Goal: Check status: Check status

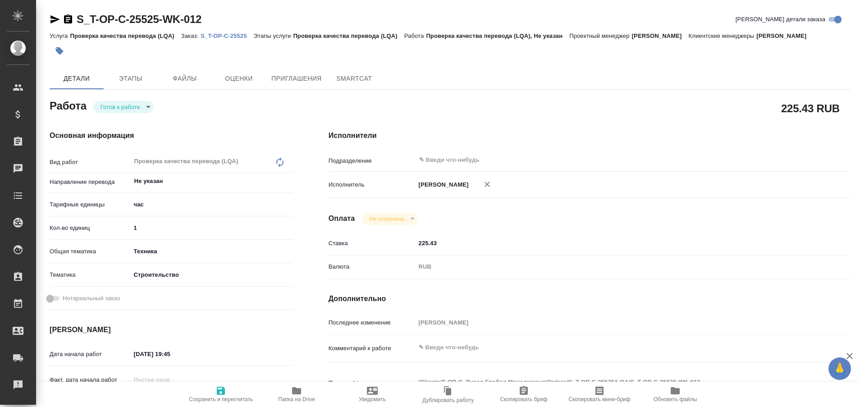
type textarea "x"
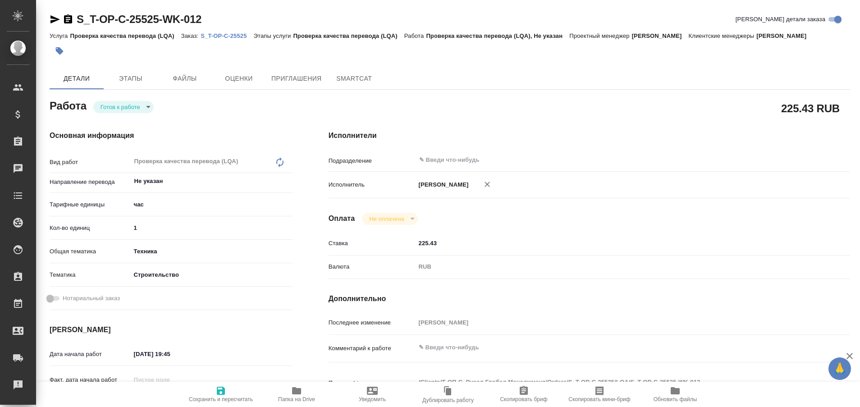
type textarea "x"
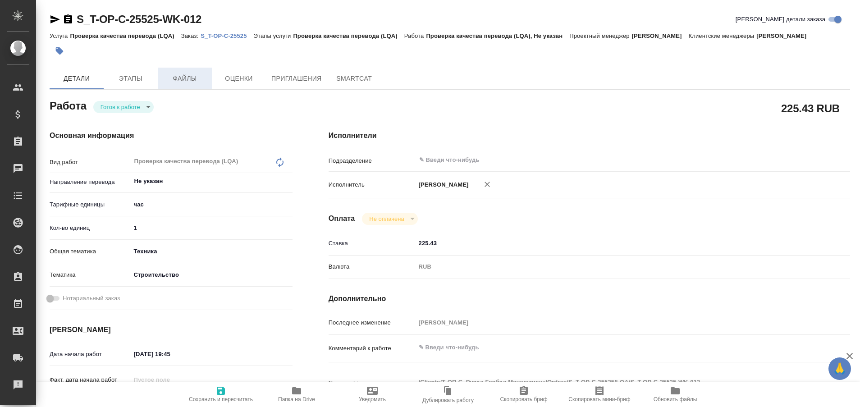
type textarea "x"
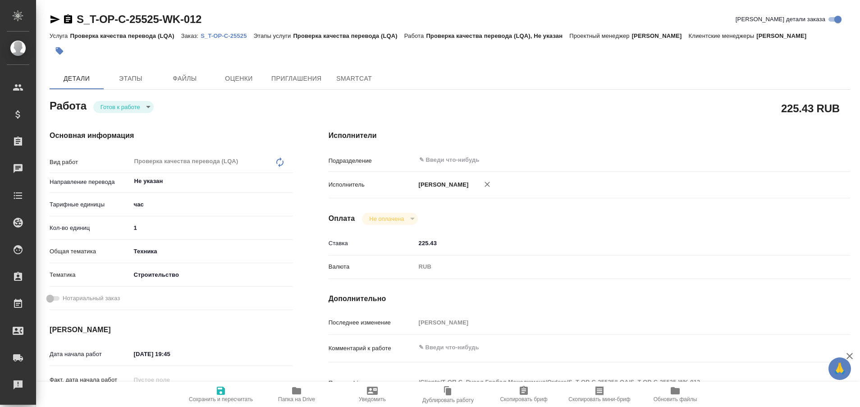
type textarea "x"
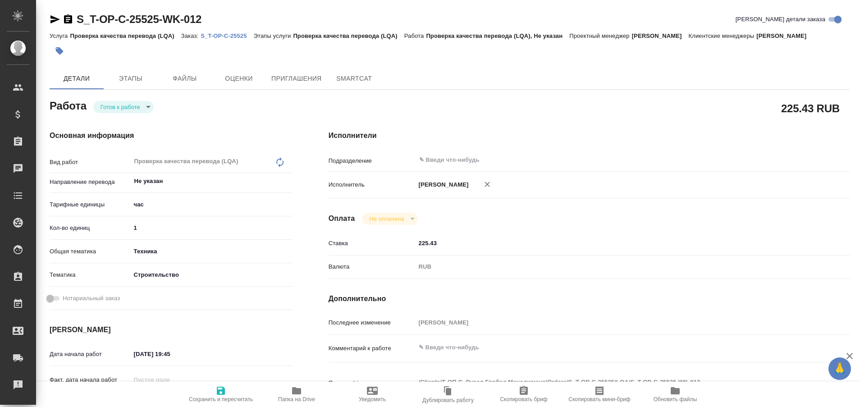
click at [299, 393] on icon "button" at bounding box center [296, 390] width 9 height 7
click at [219, 36] on p "S_T-OP-C-25525" at bounding box center [227, 35] width 53 height 7
click at [150, 110] on body "🙏 .cls-1 fill:#fff; AWATERA Plastinina Anastasia Клиенты Спецификации Заказы 97…" at bounding box center [430, 203] width 860 height 407
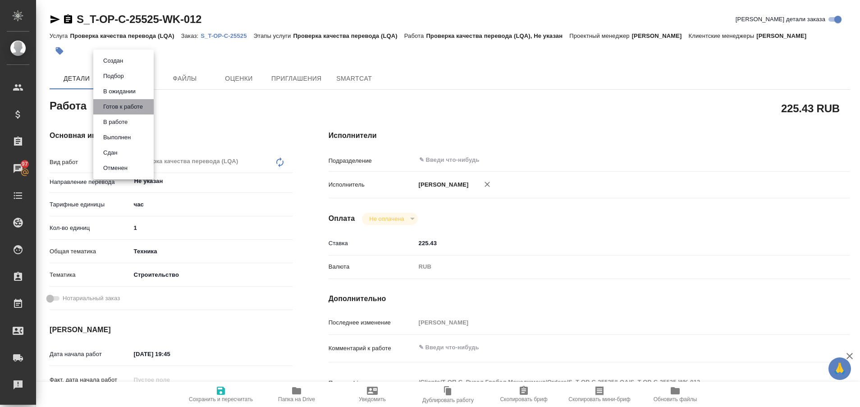
click at [150, 110] on li "Готов к работе" at bounding box center [123, 106] width 60 height 15
click at [144, 109] on body "🙏 .cls-1 fill:#fff; AWATERA Plastinina Anastasia Клиенты Спецификации Заказы 97…" at bounding box center [430, 203] width 860 height 407
click at [130, 147] on li "Сдан" at bounding box center [123, 152] width 60 height 15
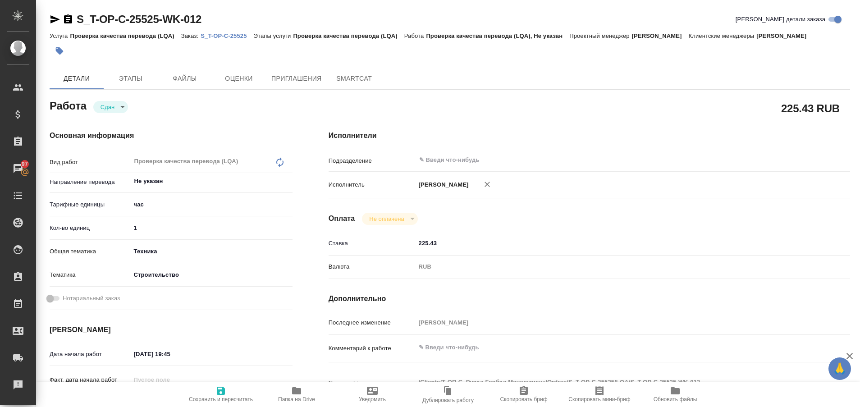
type textarea "x"
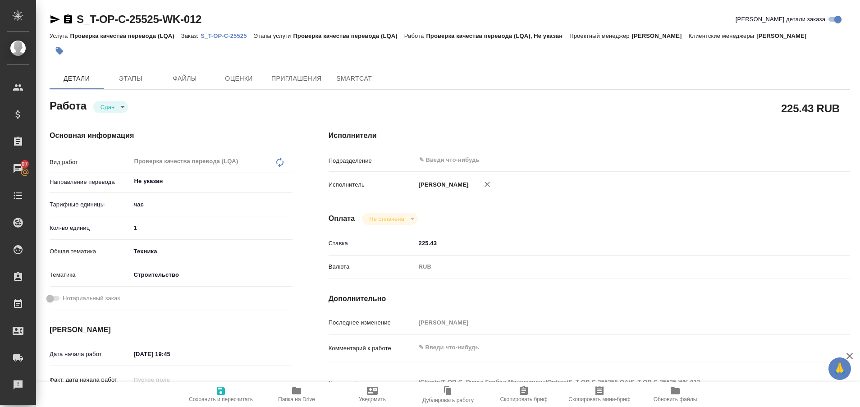
type textarea "x"
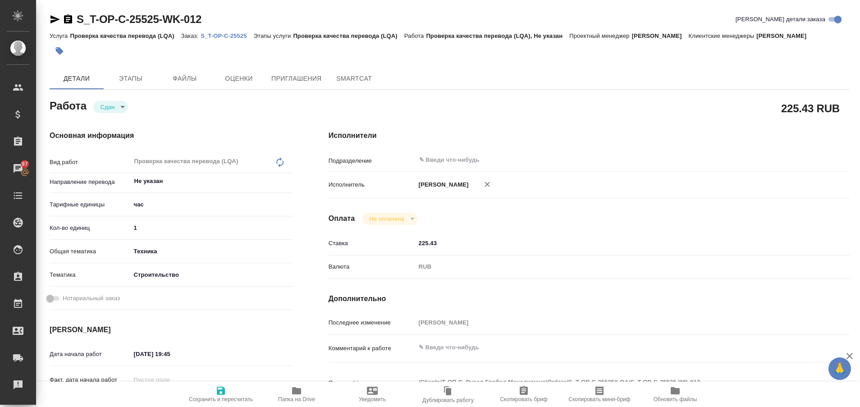
type textarea "x"
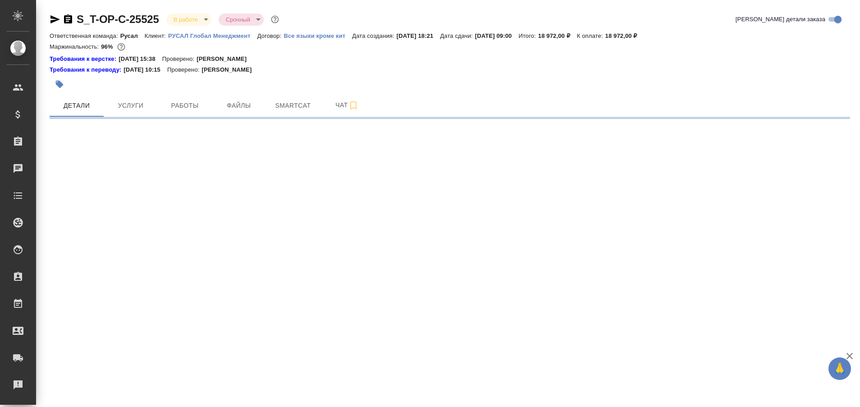
select select "RU"
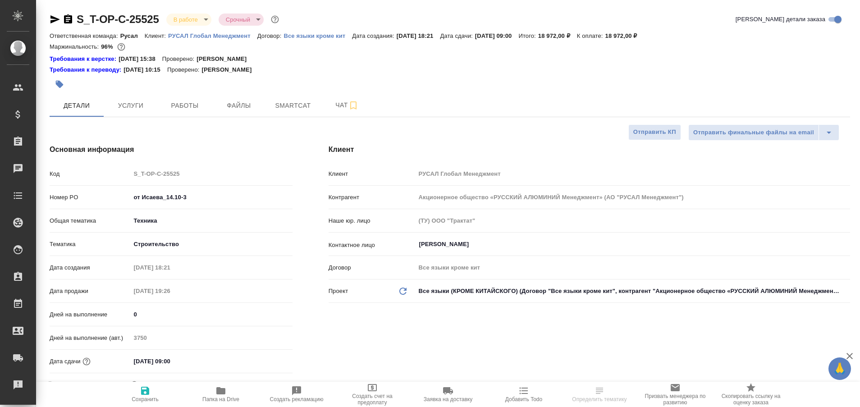
type textarea "x"
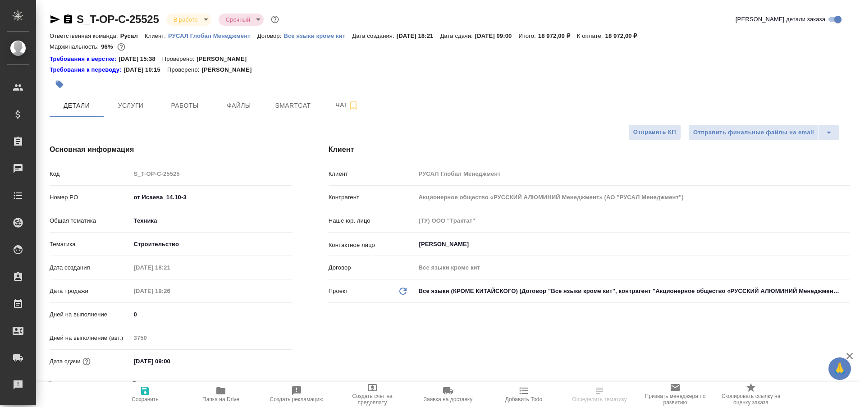
type textarea "x"
type input "[PERSON_NAME]"
click at [50, 17] on icon "button" at bounding box center [55, 19] width 11 height 11
type textarea "x"
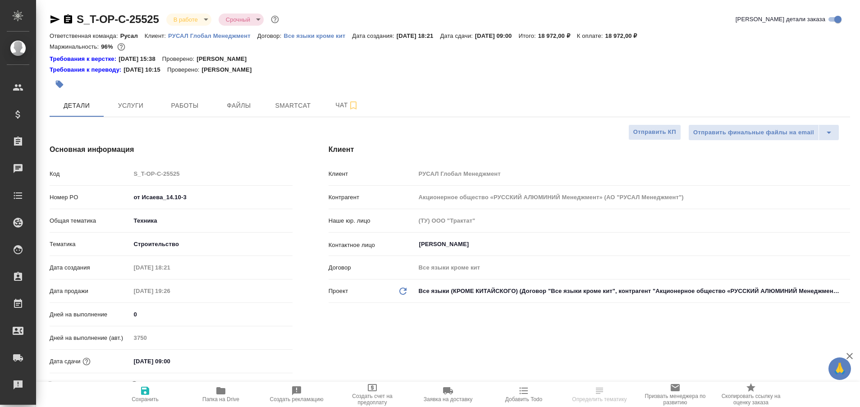
type textarea "x"
select select "RU"
type textarea "x"
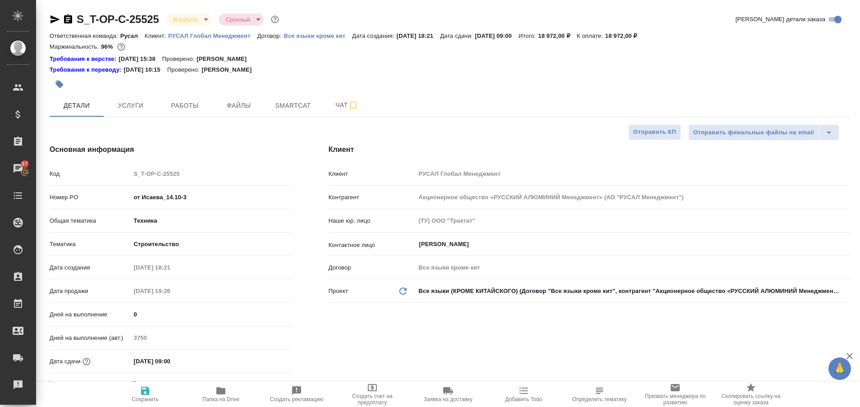
type textarea "x"
click at [55, 24] on icon "button" at bounding box center [55, 19] width 11 height 11
type textarea "x"
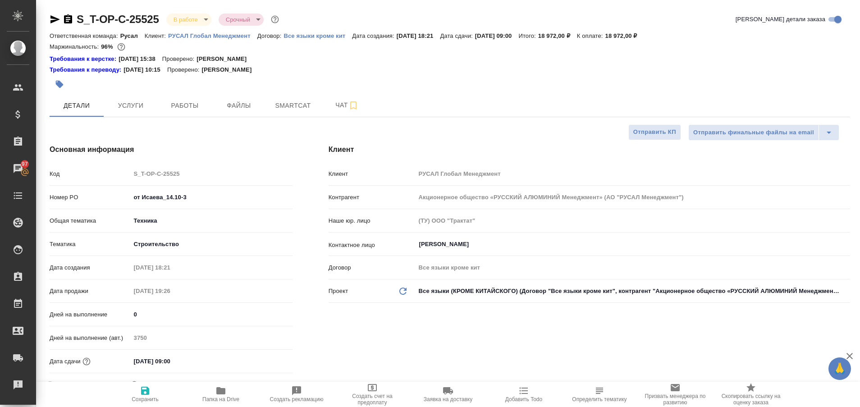
type textarea "x"
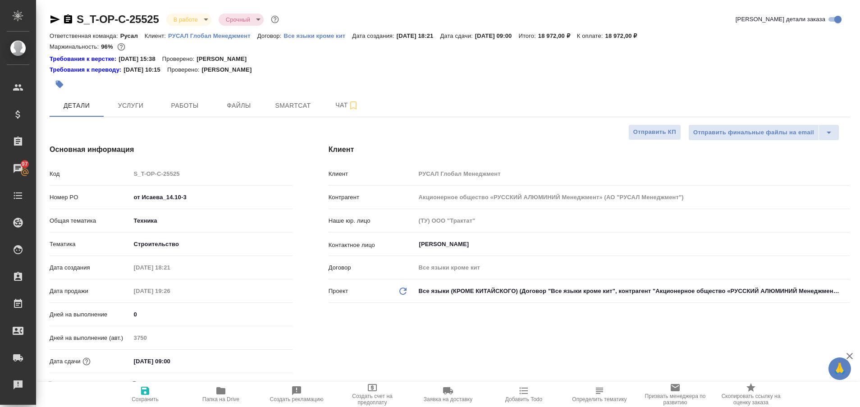
type textarea "x"
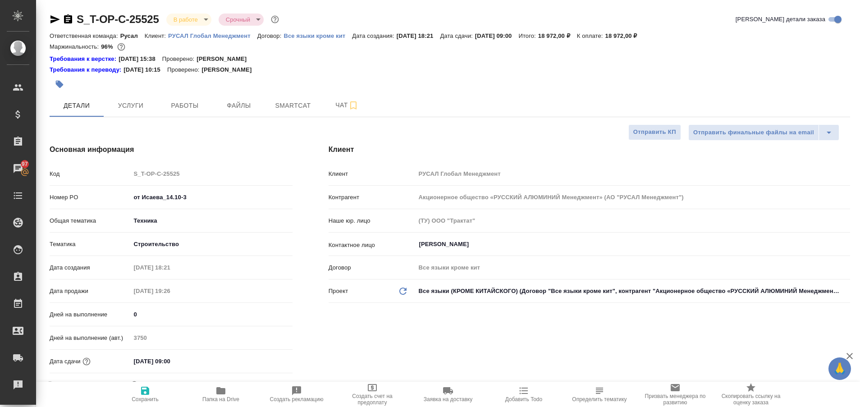
type textarea "x"
